Goal: Browse casually: Explore the website without a specific task or goal

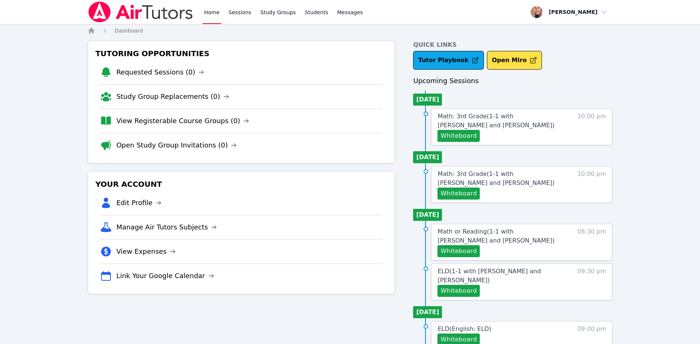
scroll to position [38, 0]
